Goal: Task Accomplishment & Management: Manage account settings

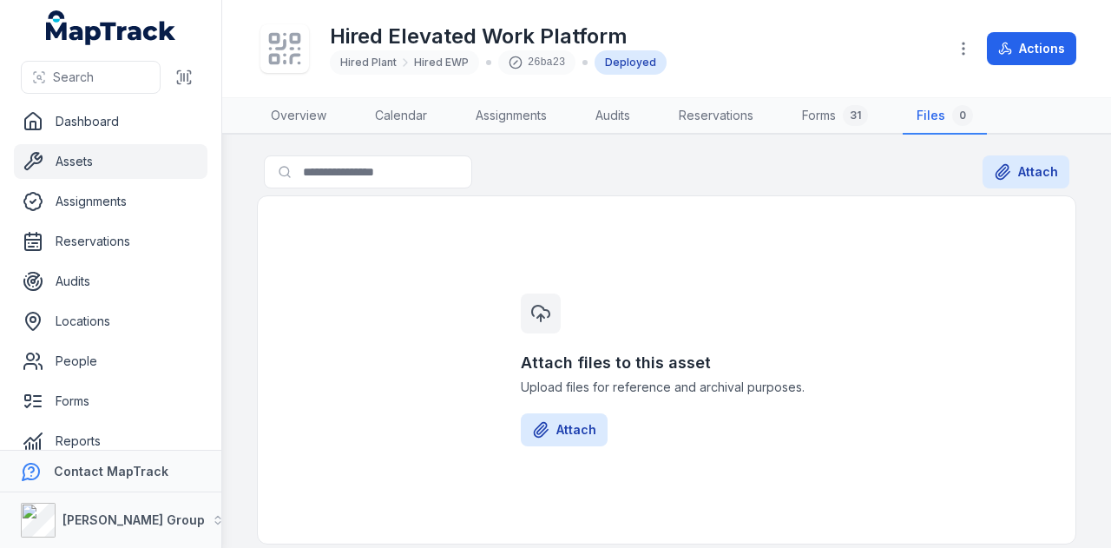
click at [142, 155] on link "Assets" at bounding box center [111, 161] width 194 height 35
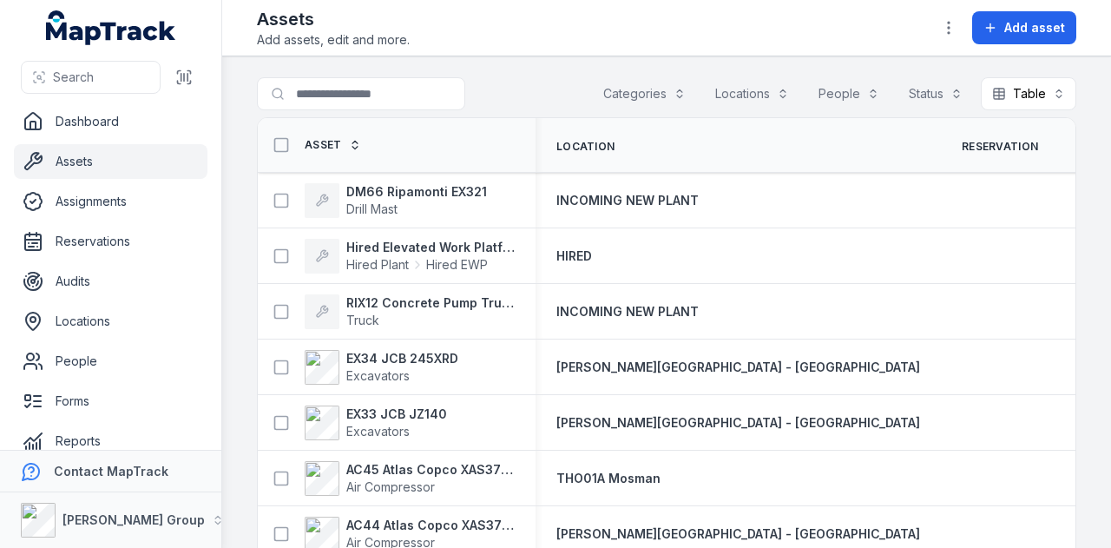
click at [118, 159] on link "Assets" at bounding box center [111, 161] width 194 height 35
click at [312, 81] on input "Search for assets" at bounding box center [396, 93] width 278 height 33
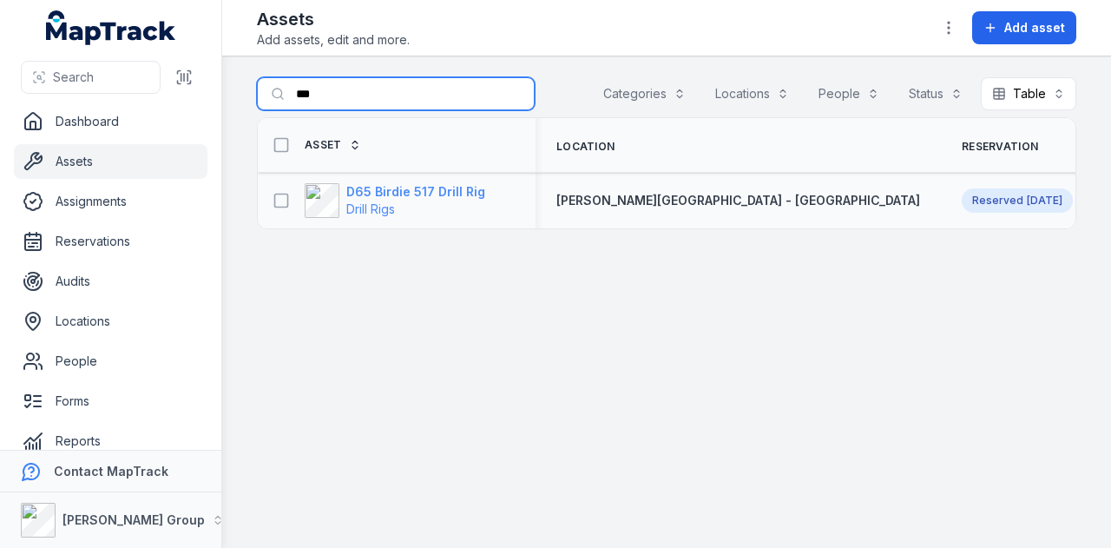
type input "***"
click at [428, 183] on strong "D65 Birdie 517 Drill Rig" at bounding box center [415, 191] width 139 height 17
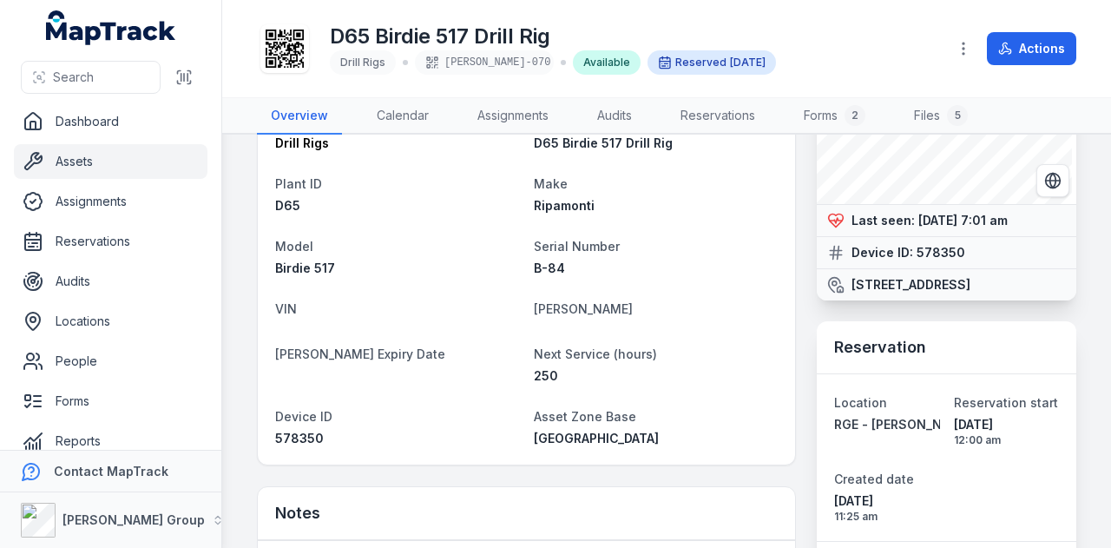
scroll to position [260, 0]
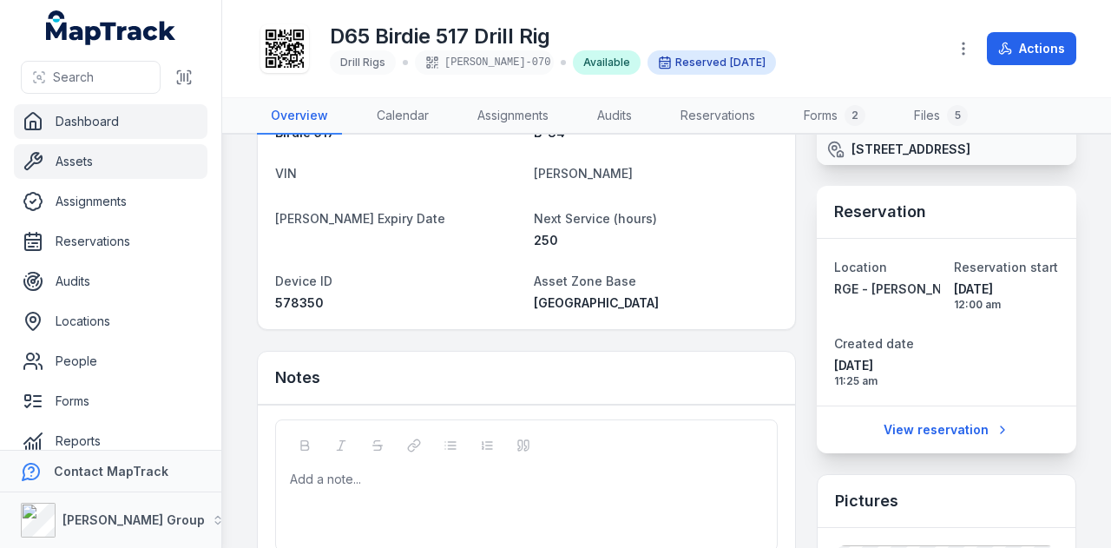
click at [114, 114] on link "Dashboard" at bounding box center [111, 121] width 194 height 35
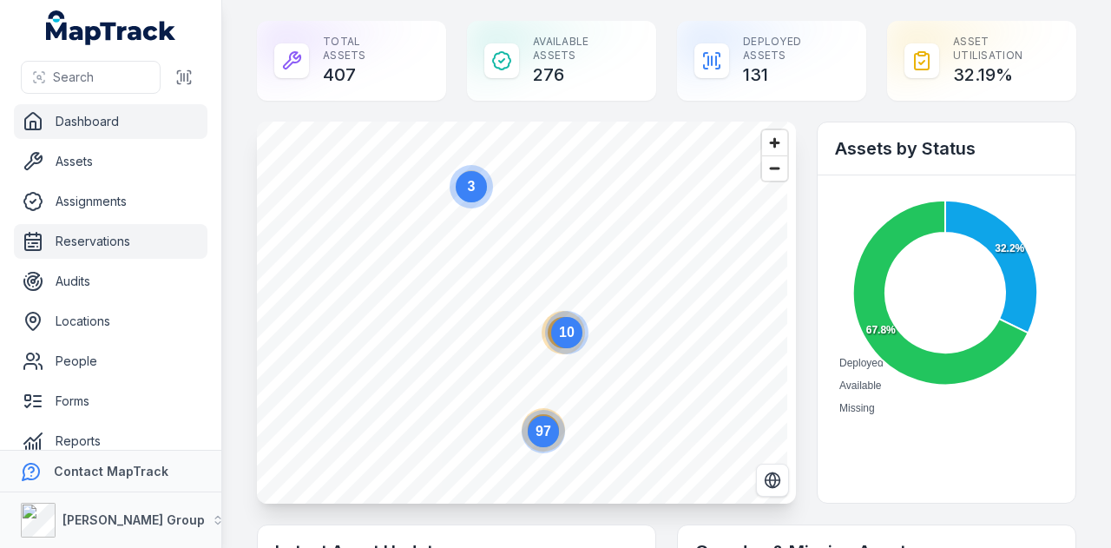
click at [115, 244] on link "Reservations" at bounding box center [111, 241] width 194 height 35
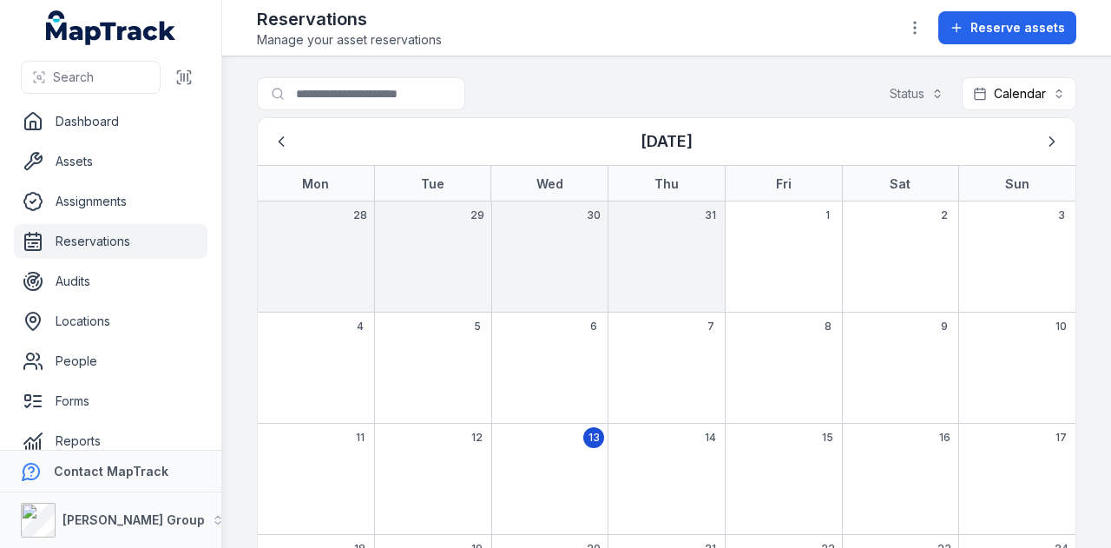
scroll to position [227, 0]
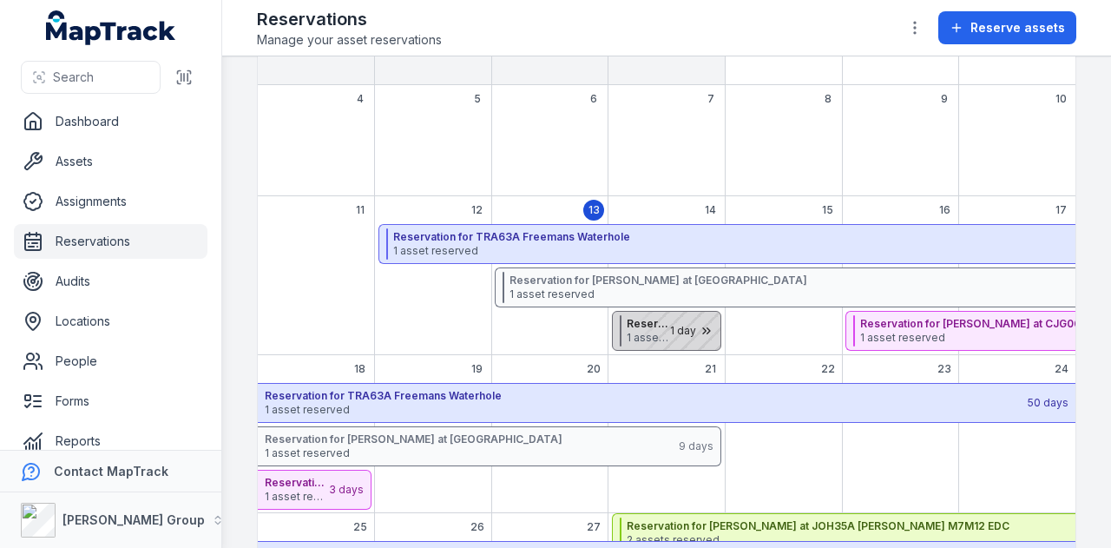
click at [695, 328] on div "August 2025" at bounding box center [677, 331] width 87 height 38
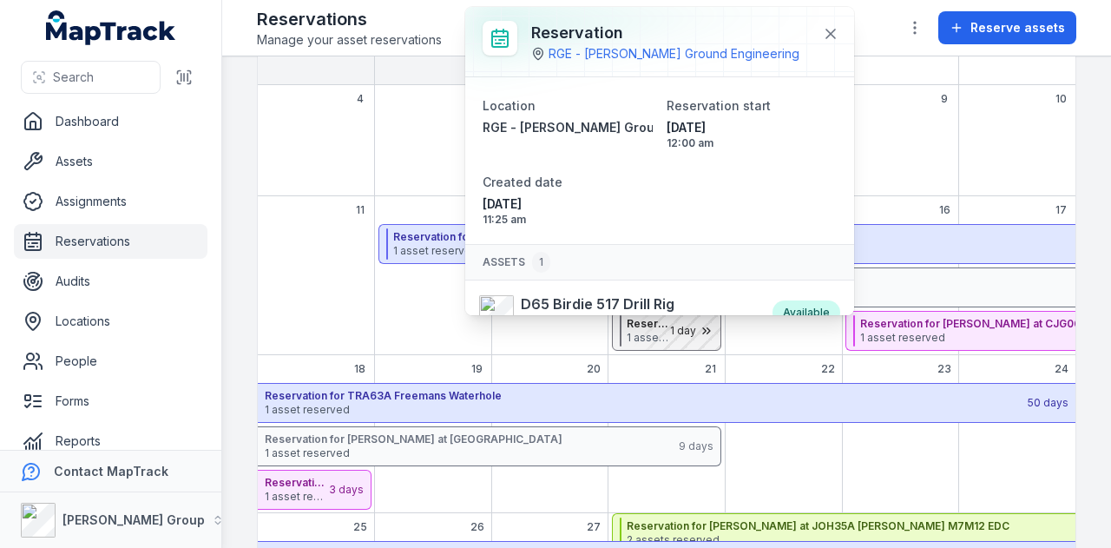
scroll to position [69, 0]
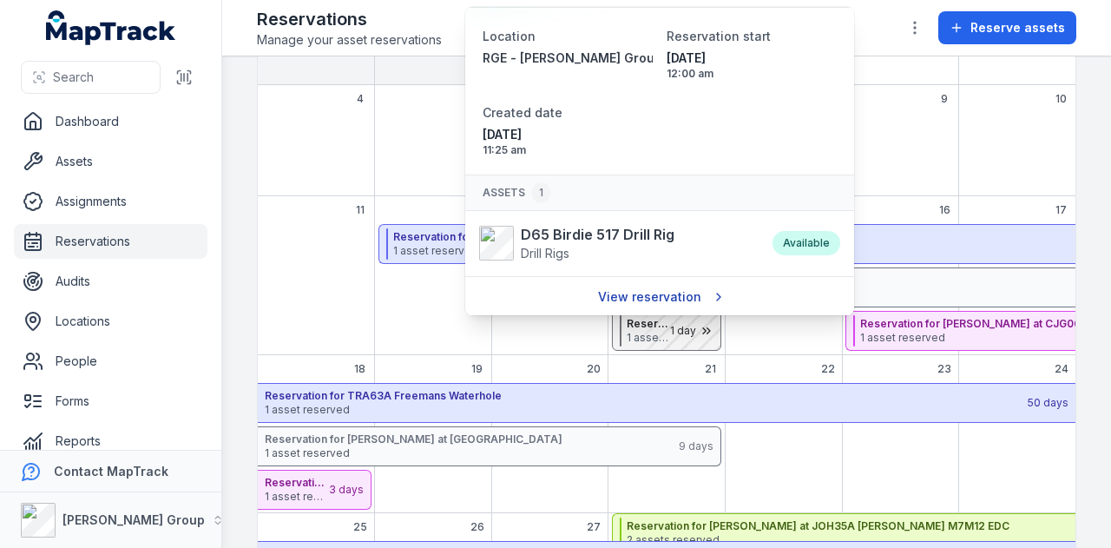
click at [674, 293] on link "View reservation" at bounding box center [660, 296] width 147 height 33
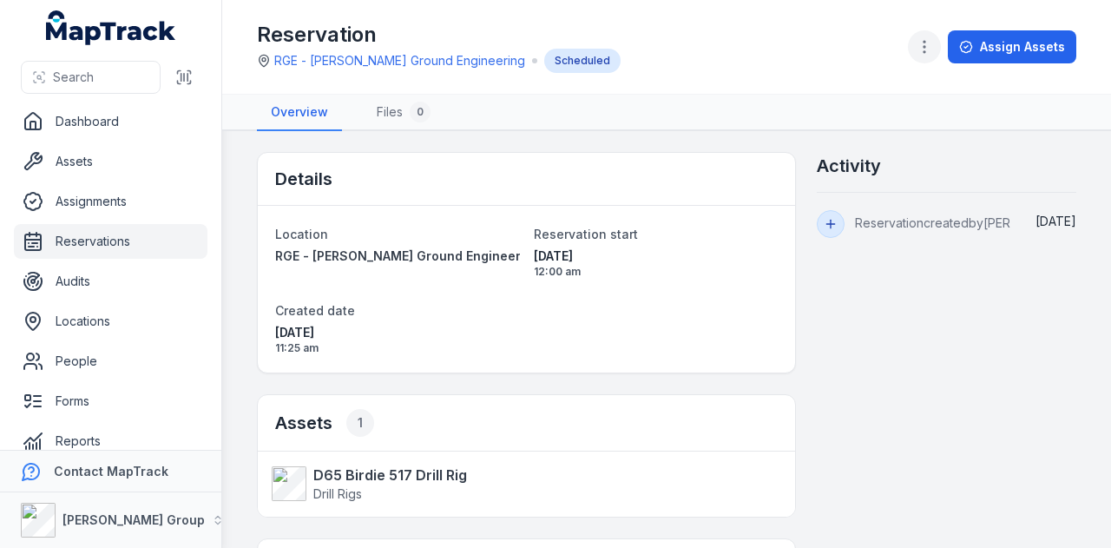
click at [925, 41] on circle "button" at bounding box center [925, 42] width 2 height 2
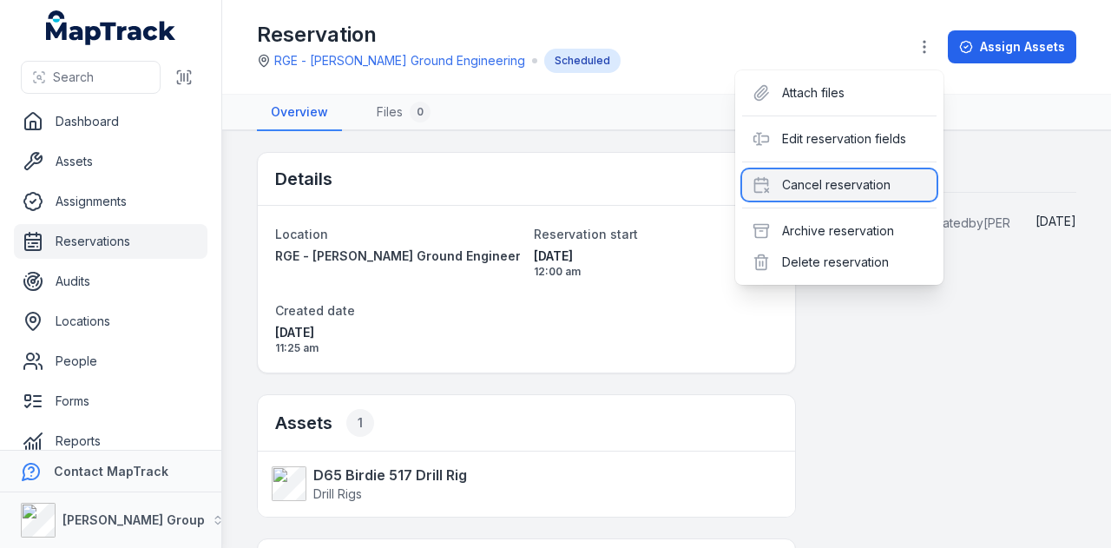
click at [885, 180] on div "Cancel reservation" at bounding box center [839, 184] width 194 height 31
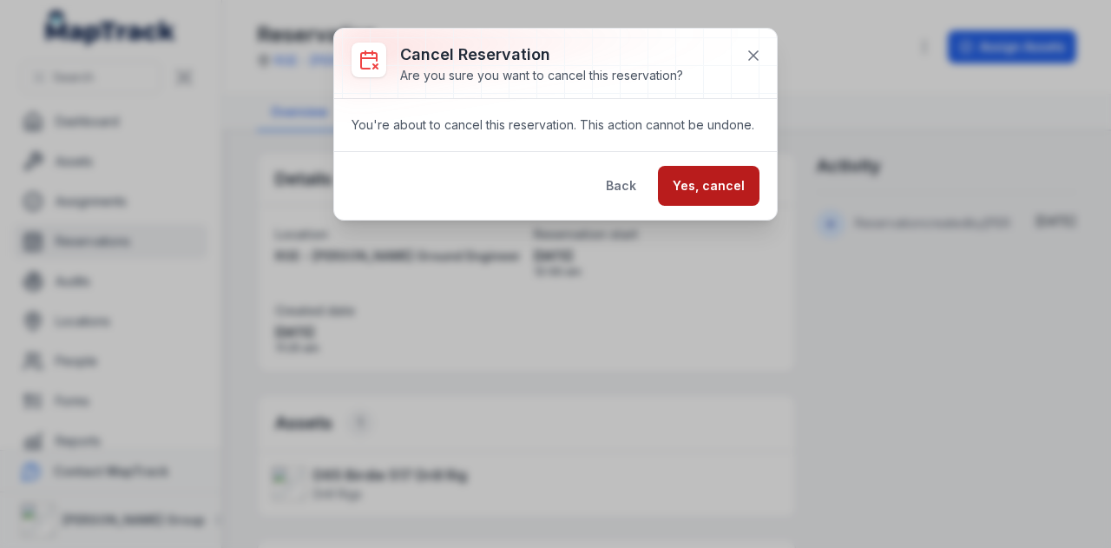
click at [733, 187] on button "Yes, cancel" at bounding box center [709, 186] width 102 height 40
